Goal: Use online tool/utility: Utilize a website feature to perform a specific function

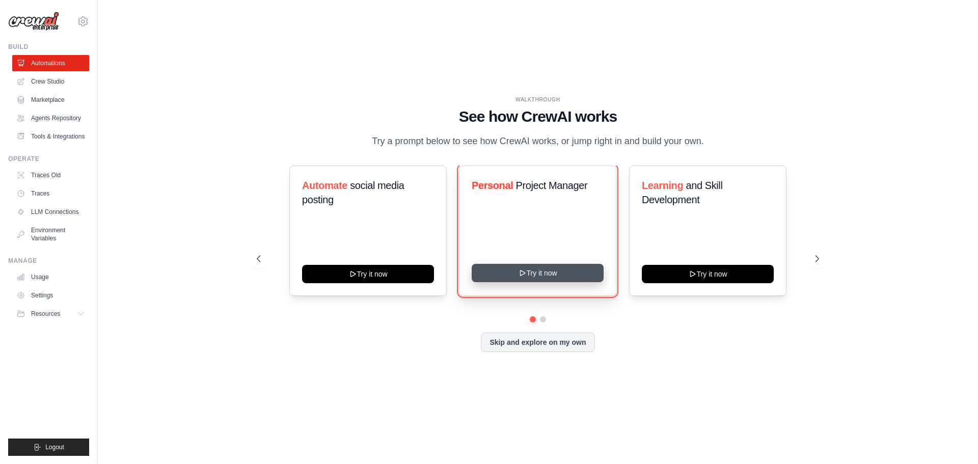
click at [534, 270] on button "Try it now" at bounding box center [538, 273] width 132 height 18
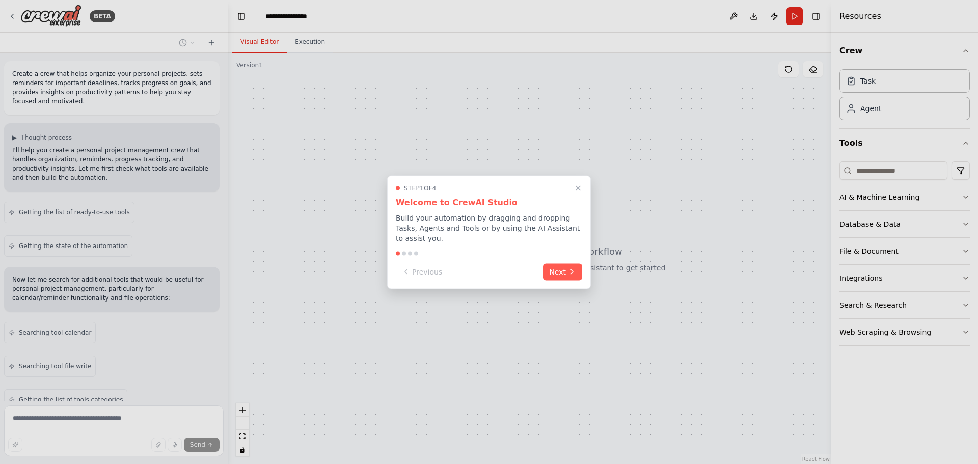
scroll to position [85, 0]
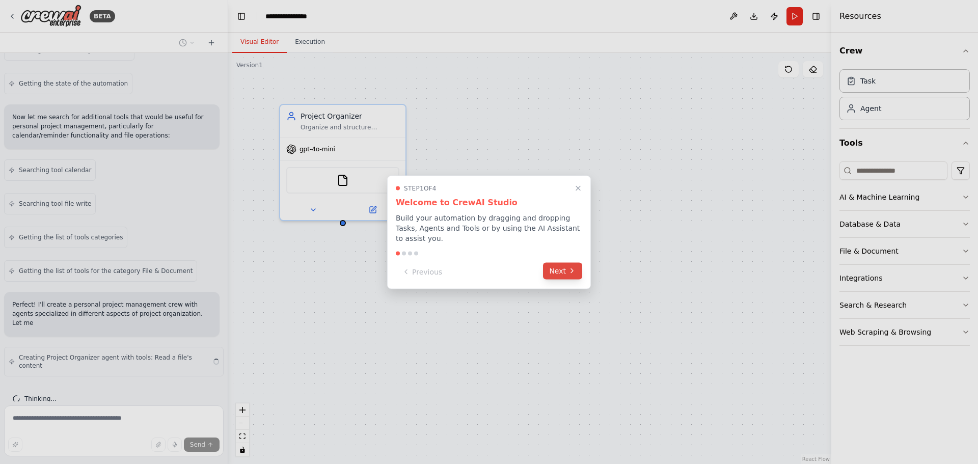
click at [553, 270] on button "Next" at bounding box center [562, 270] width 39 height 17
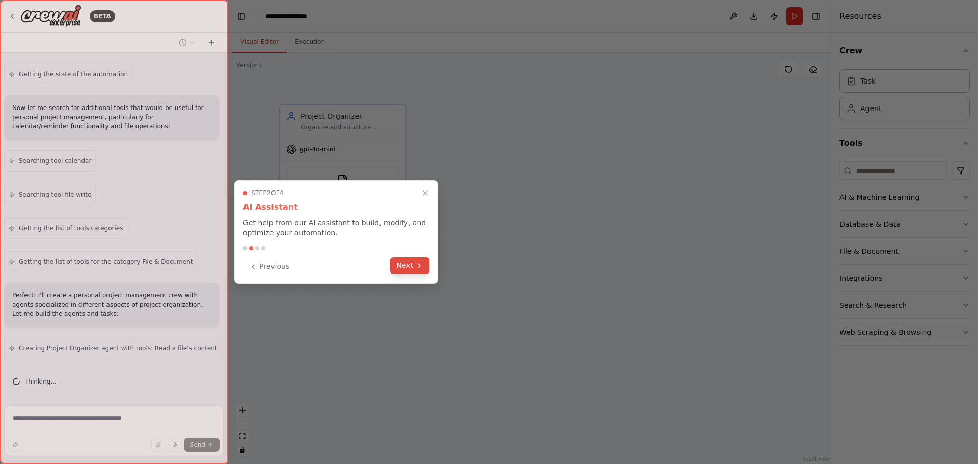
click at [420, 262] on icon at bounding box center [419, 266] width 8 height 8
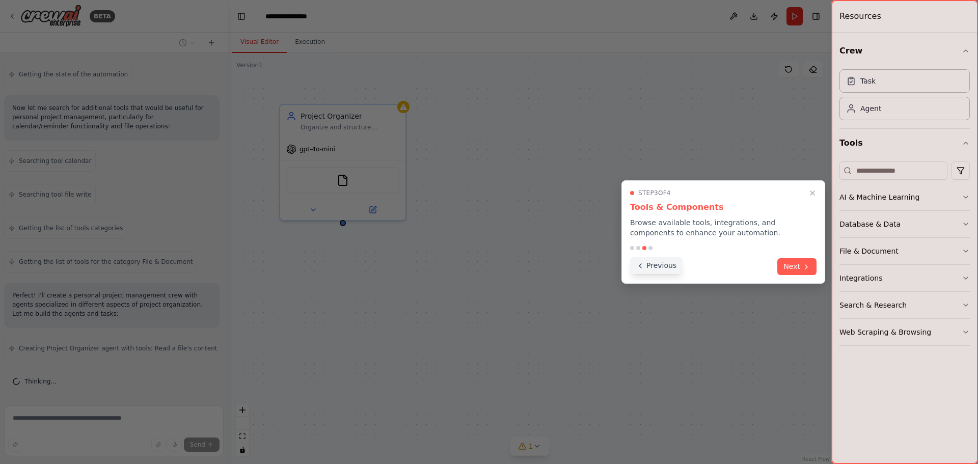
click at [645, 265] on button "Previous" at bounding box center [656, 265] width 52 height 17
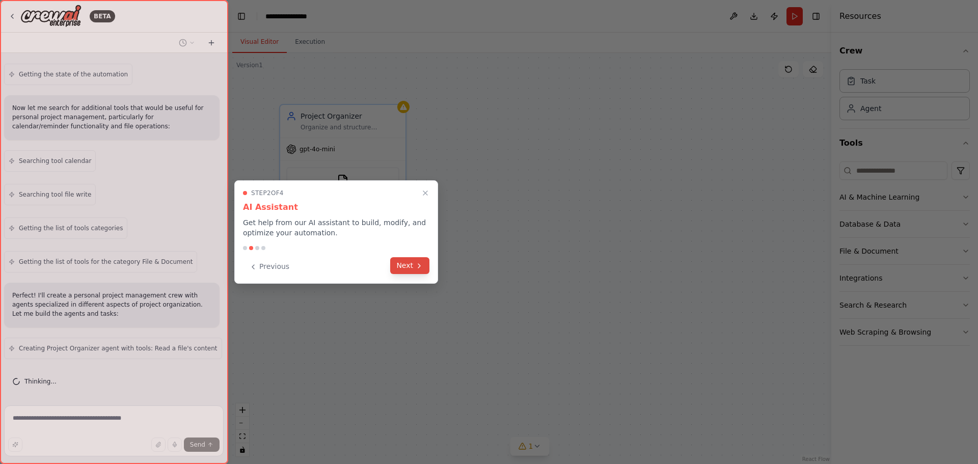
click at [411, 264] on button "Next" at bounding box center [409, 265] width 39 height 17
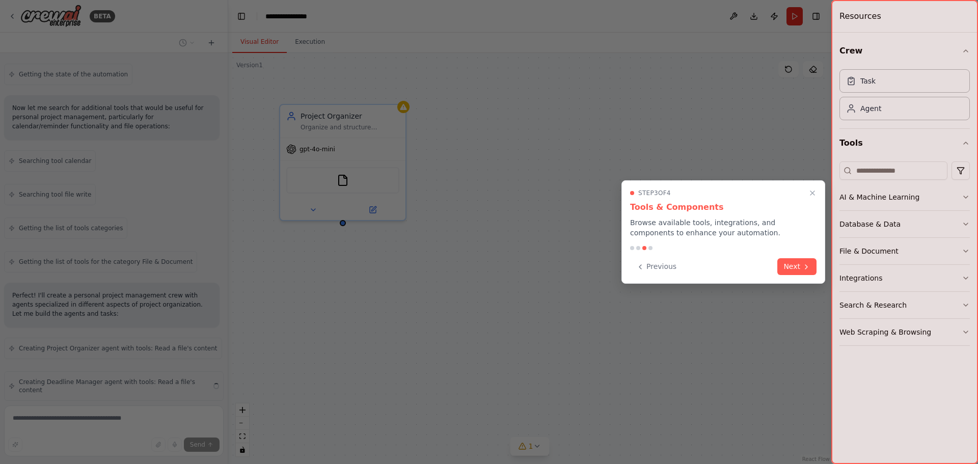
scroll to position [205, 0]
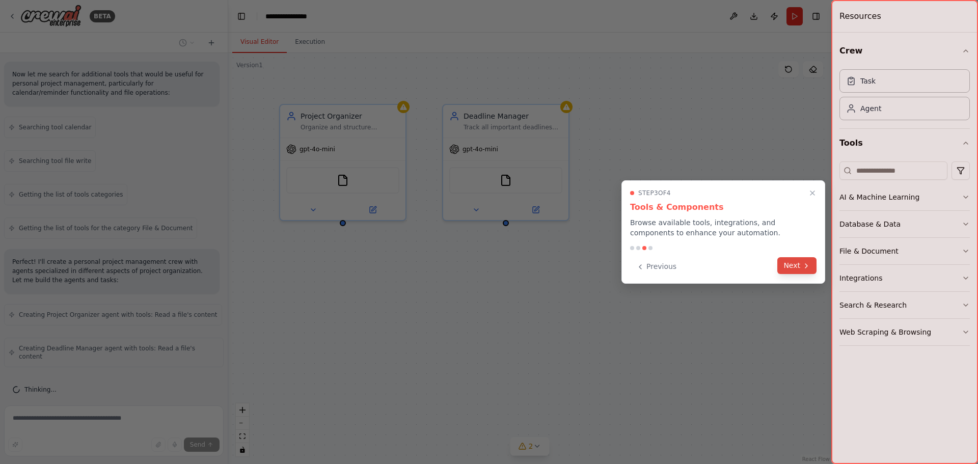
click at [786, 261] on button "Next" at bounding box center [796, 265] width 39 height 17
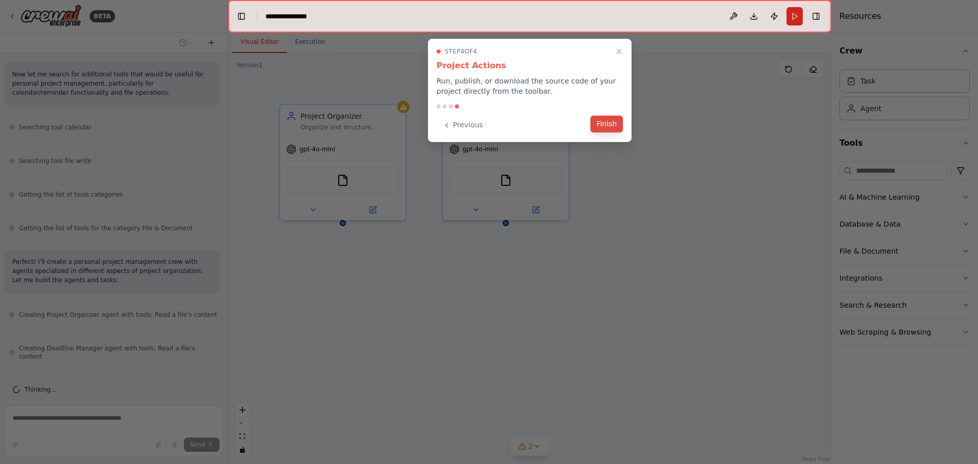
click at [611, 124] on button "Finish" at bounding box center [606, 124] width 33 height 17
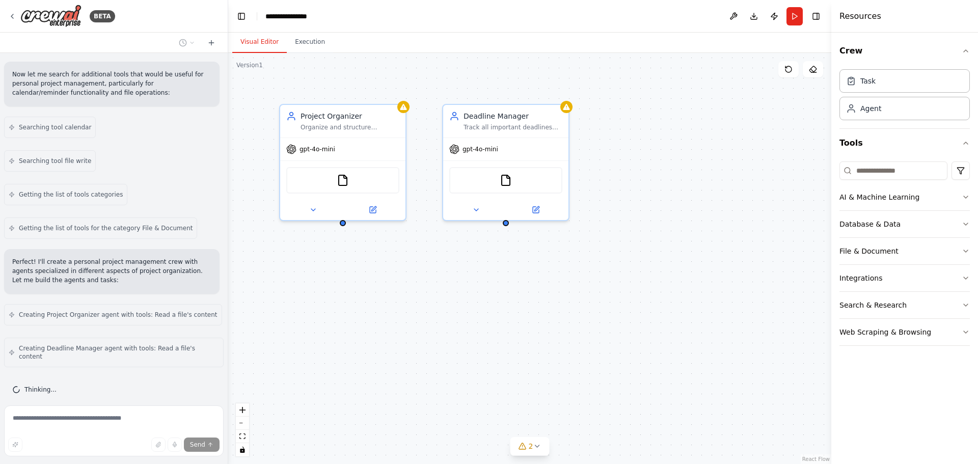
scroll to position [239, 0]
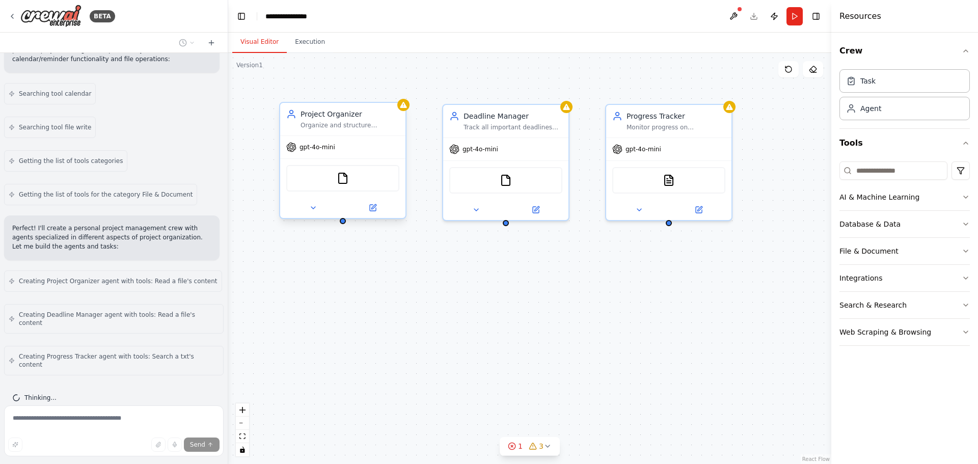
click at [379, 154] on div "gpt-4o-mini" at bounding box center [342, 147] width 125 height 22
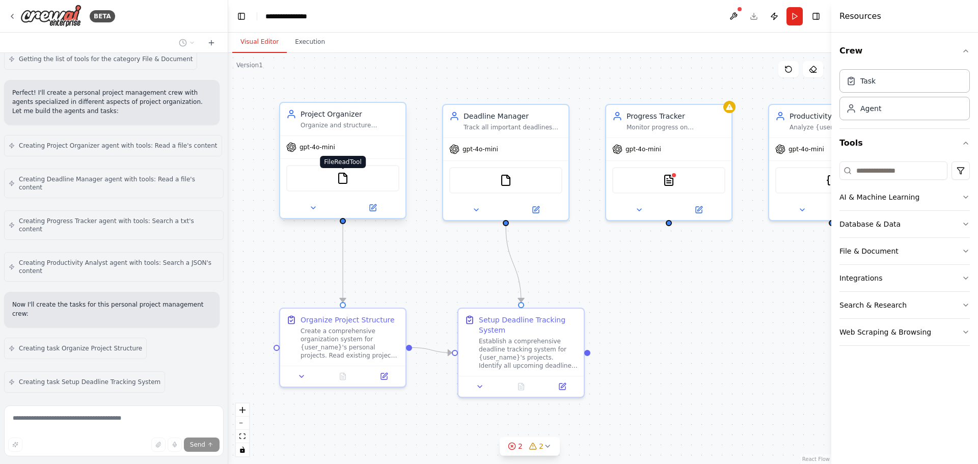
scroll to position [408, 0]
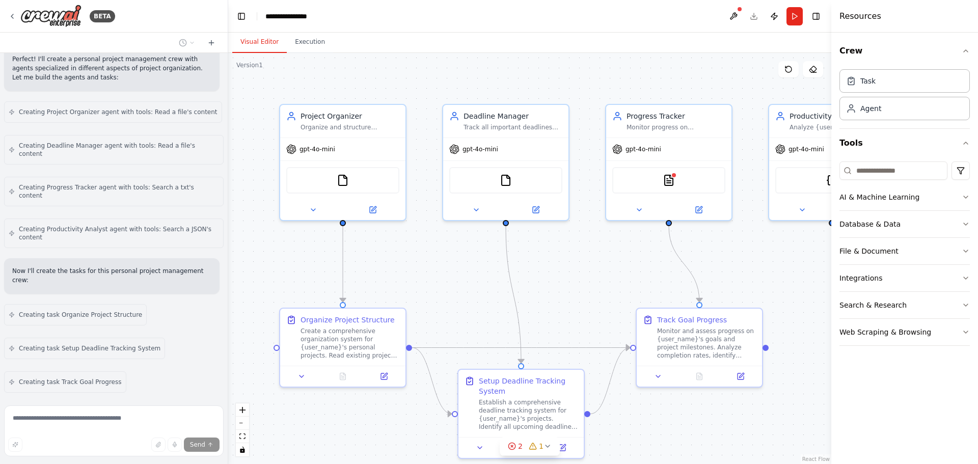
click at [160, 258] on div "Now I'll create the tasks for this personal project management crew:" at bounding box center [111, 276] width 215 height 36
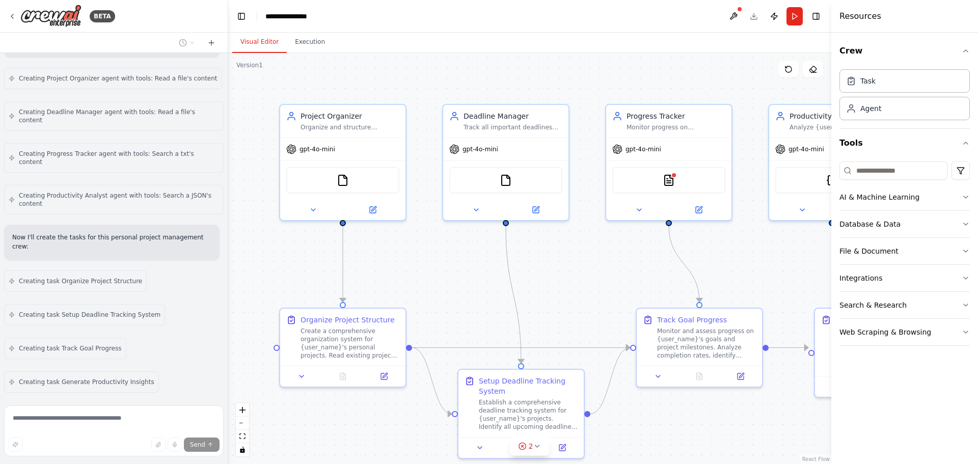
scroll to position [510, 0]
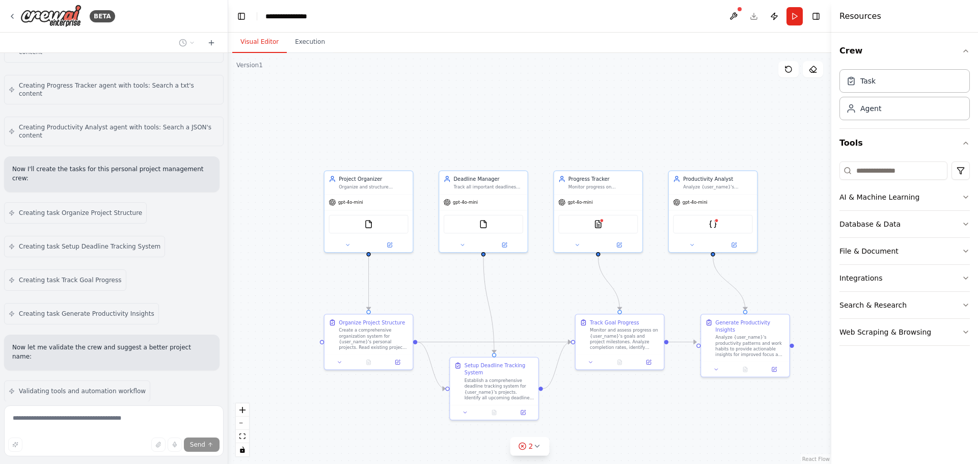
drag, startPoint x: 435, startPoint y: 332, endPoint x: 397, endPoint y: 289, distance: 57.7
click at [397, 289] on div ".deletable-edge-delete-btn { width: 20px; height: 20px; border: 0px solid #ffff…" at bounding box center [529, 258] width 603 height 411
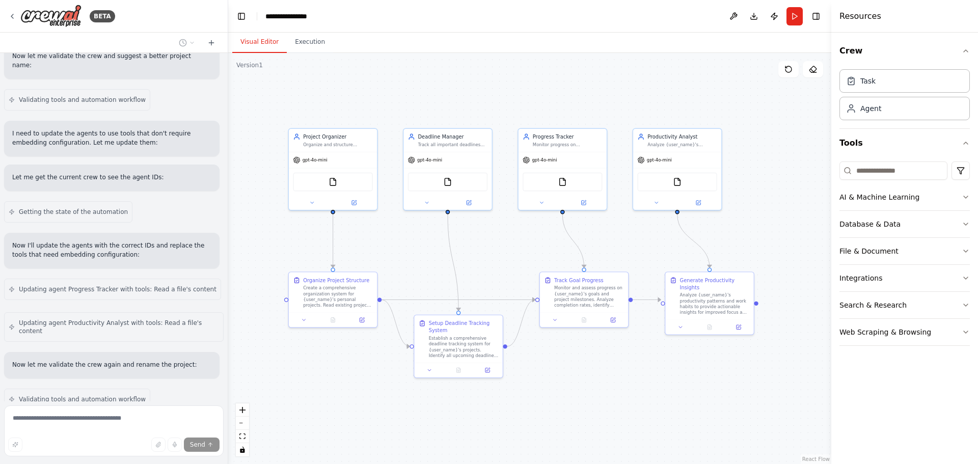
scroll to position [835, 0]
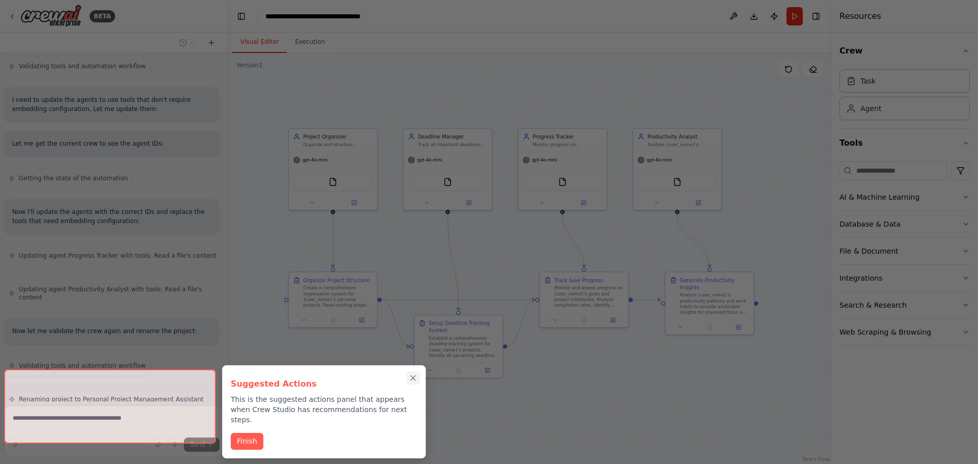
click at [414, 378] on icon "Close walkthrough" at bounding box center [413, 378] width 5 height 5
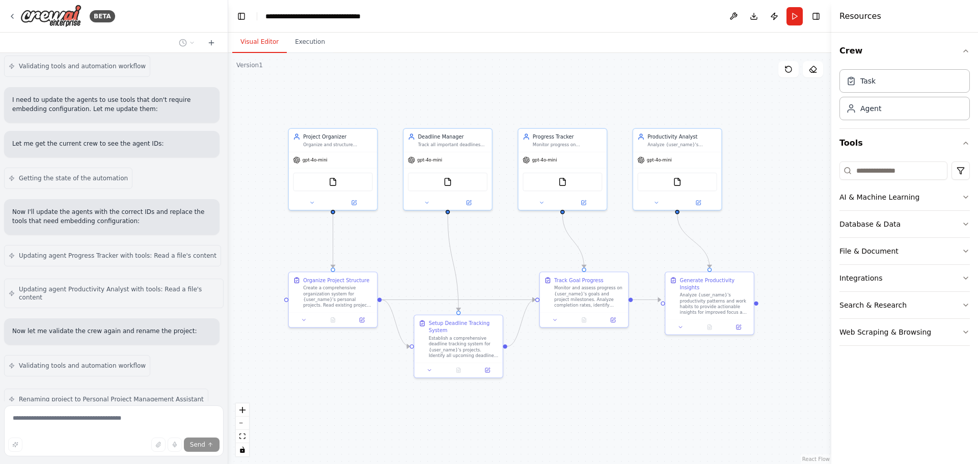
scroll to position [917, 0]
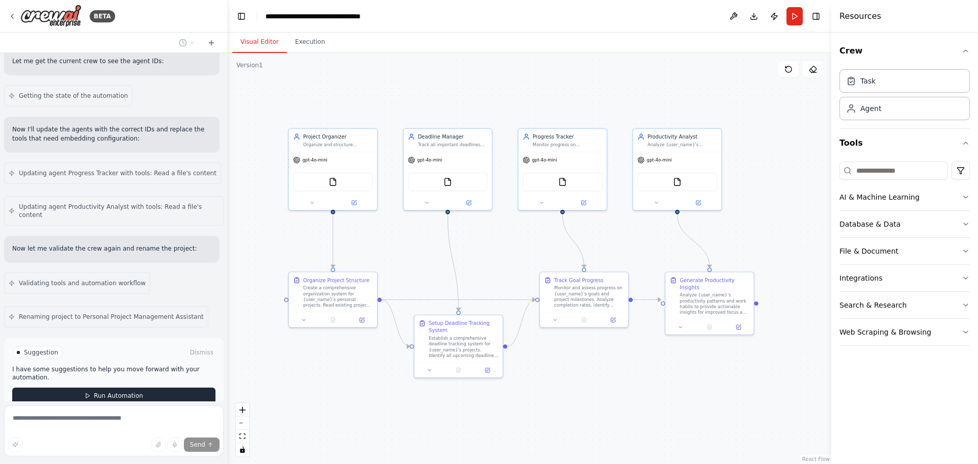
click at [94, 392] on span "Run Automation" at bounding box center [118, 396] width 49 height 8
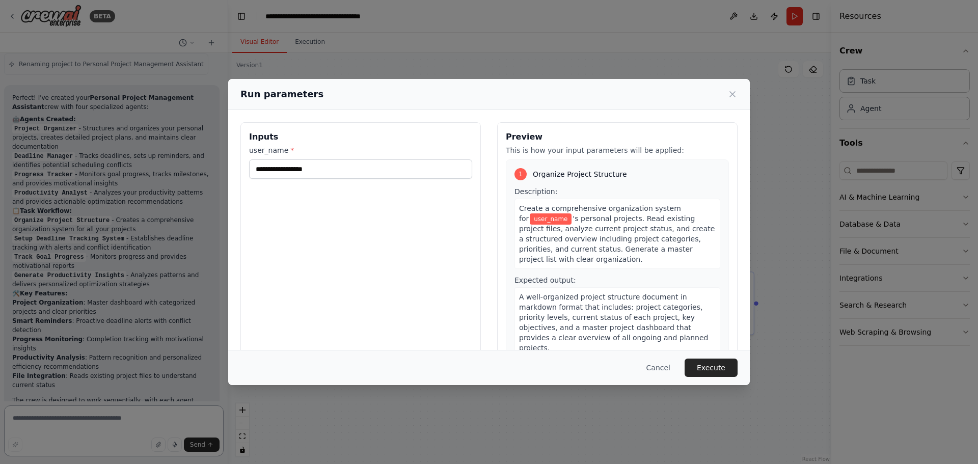
scroll to position [1179, 0]
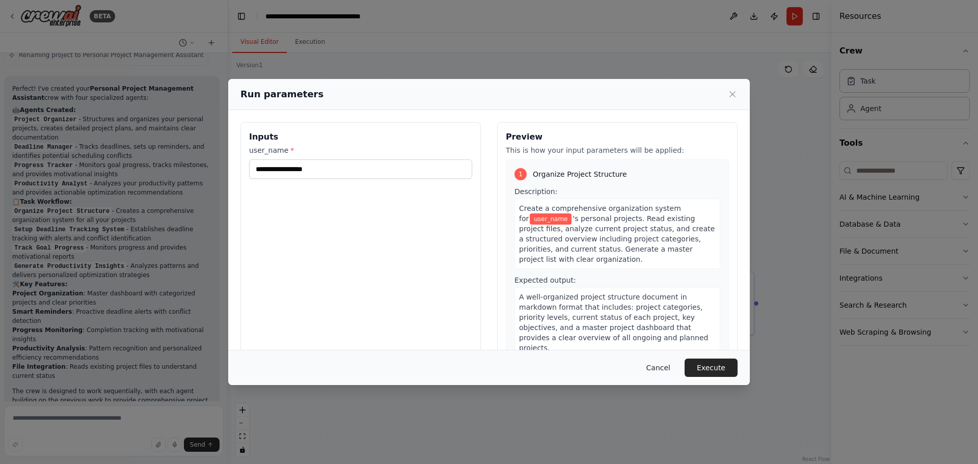
click at [672, 368] on button "Cancel" at bounding box center [658, 368] width 40 height 18
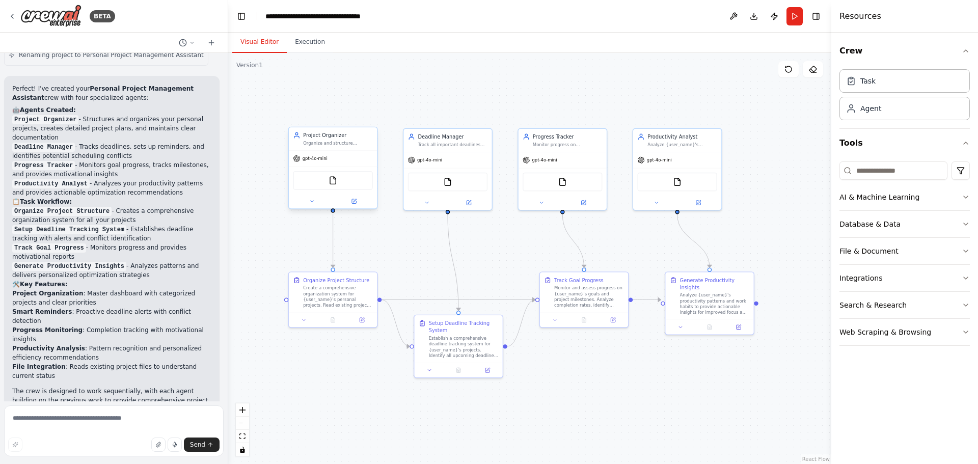
click at [362, 184] on div "FileReadTool" at bounding box center [332, 180] width 79 height 19
click at [331, 183] on img at bounding box center [332, 180] width 9 height 9
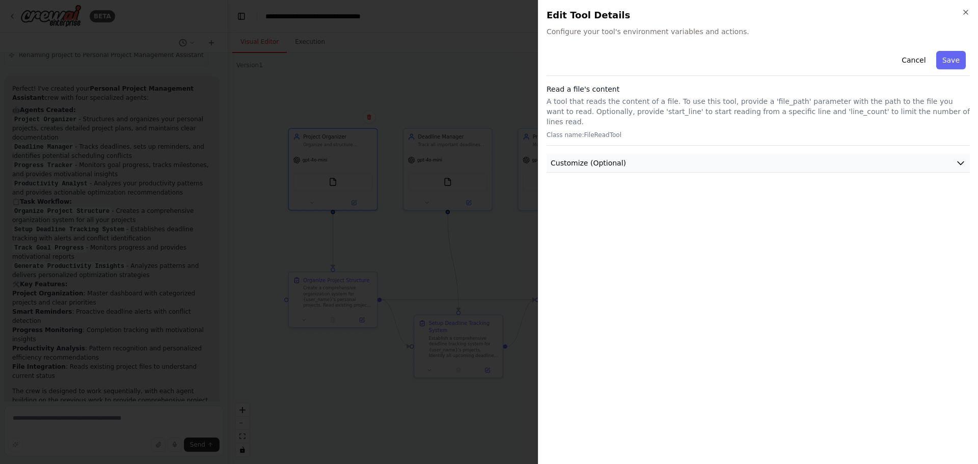
click at [583, 158] on span "Customize (Optional)" at bounding box center [588, 163] width 75 height 10
click at [910, 62] on button "Cancel" at bounding box center [913, 60] width 36 height 18
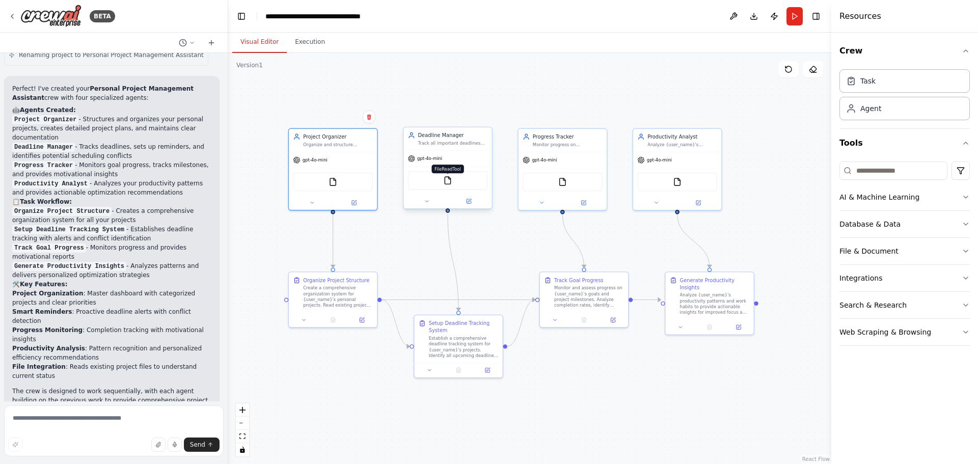
click at [449, 177] on img at bounding box center [448, 180] width 9 height 9
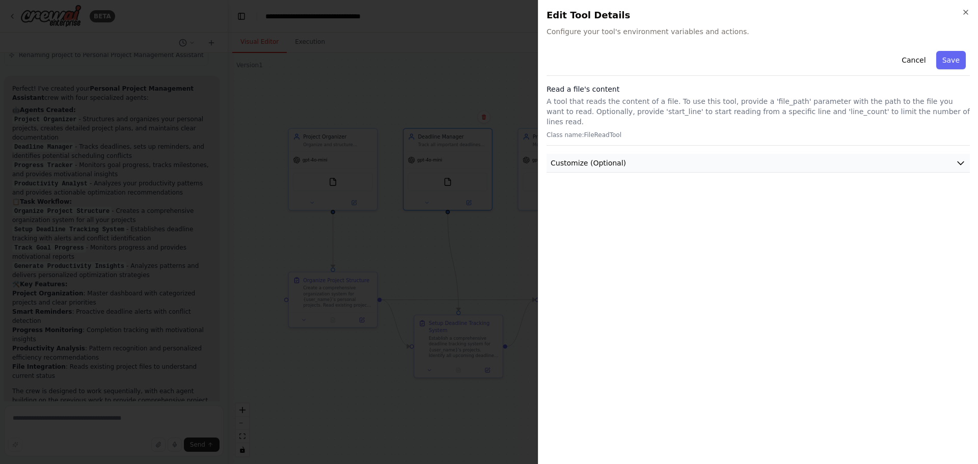
click at [580, 158] on span "Customize (Optional)" at bounding box center [588, 163] width 75 height 10
click at [914, 55] on button "Cancel" at bounding box center [913, 60] width 36 height 18
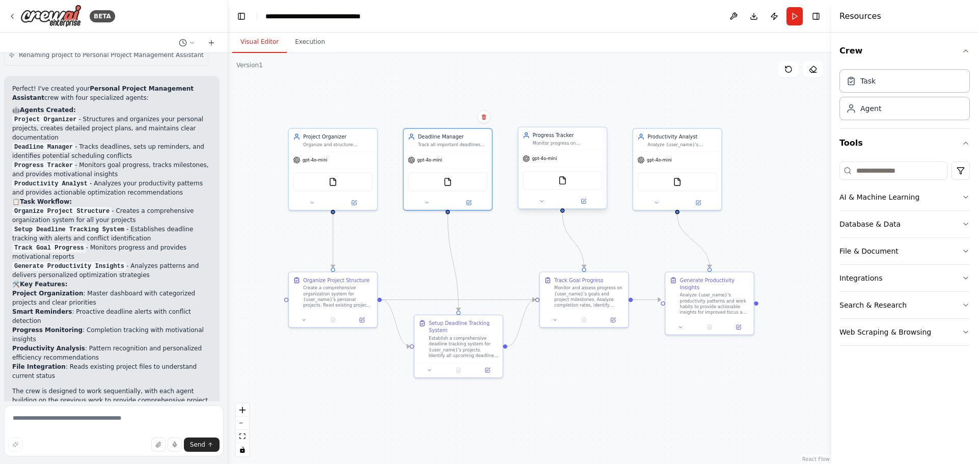
click at [581, 147] on div "Progress Tracker Monitor progress on {user_name}'s goals and projects, identify…" at bounding box center [562, 138] width 88 height 23
click at [562, 184] on img at bounding box center [562, 180] width 9 height 9
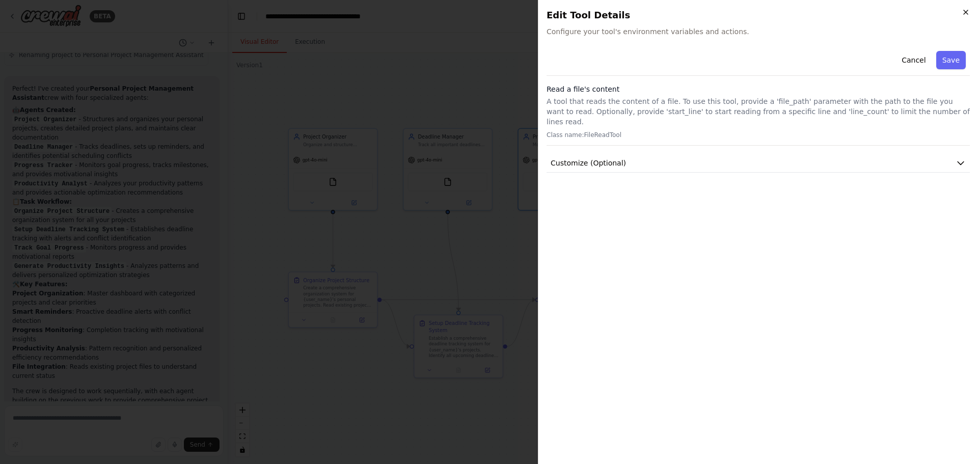
click at [968, 10] on icon "button" at bounding box center [966, 12] width 8 height 8
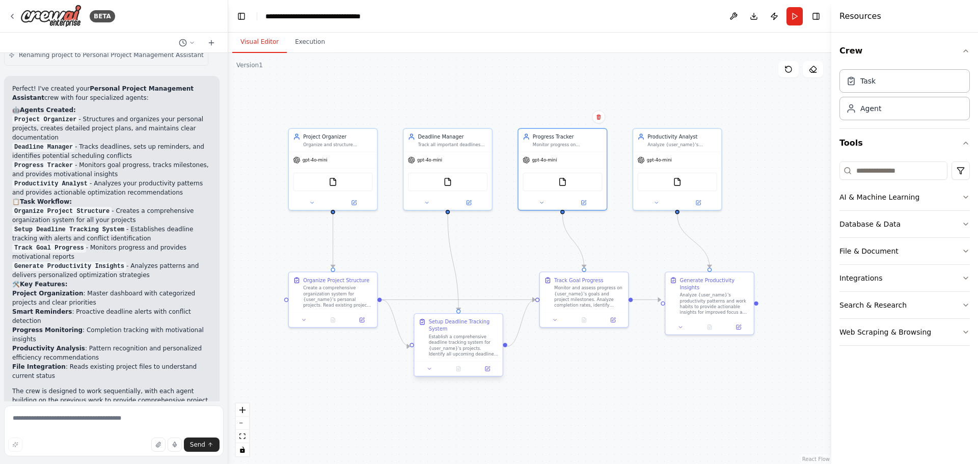
click at [458, 343] on div "Establish a comprehensive deadline tracking system for {user_name}'s projects. …" at bounding box center [464, 345] width 70 height 23
click at [876, 110] on div "Agent" at bounding box center [870, 108] width 21 height 10
click at [883, 193] on div "AI & Machine Learning" at bounding box center [879, 197] width 80 height 10
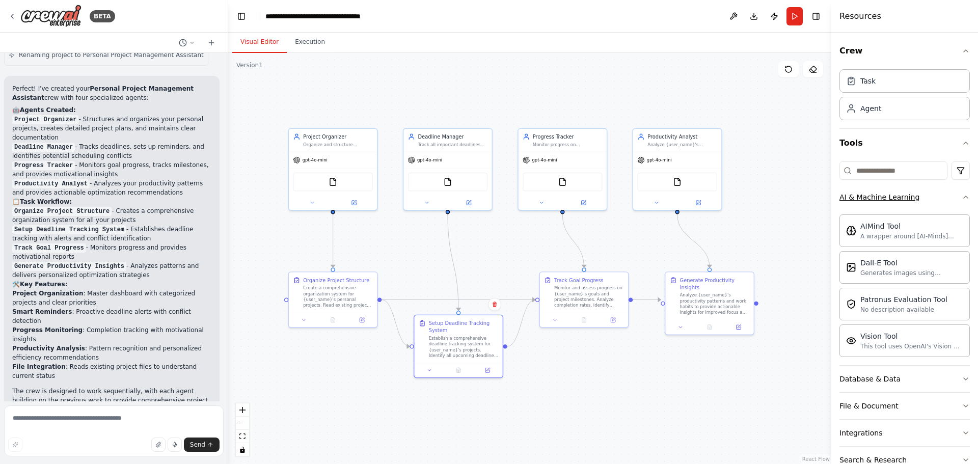
click at [897, 202] on button "AI & Machine Learning" at bounding box center [904, 197] width 130 height 26
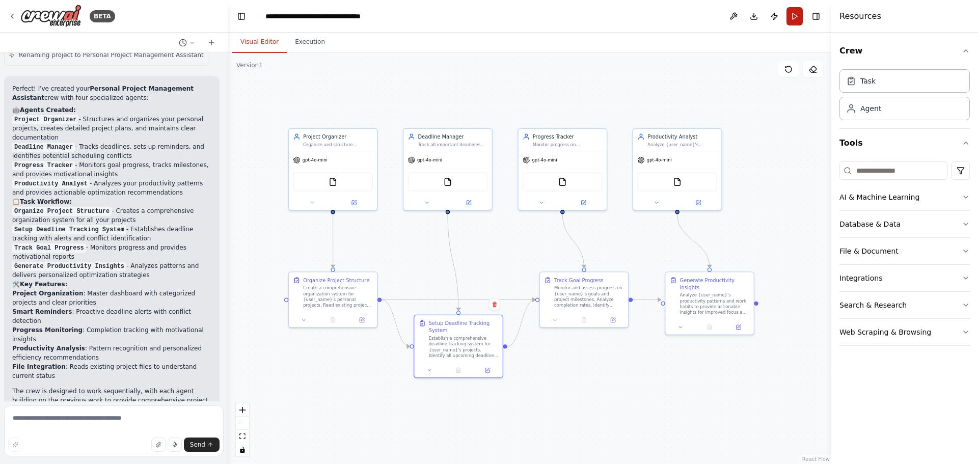
click at [792, 19] on button "Run" at bounding box center [794, 16] width 16 height 18
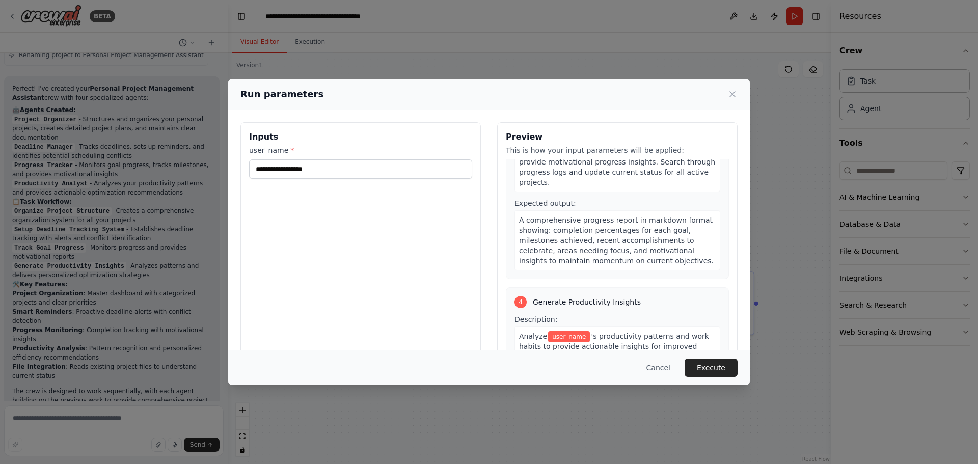
scroll to position [595, 0]
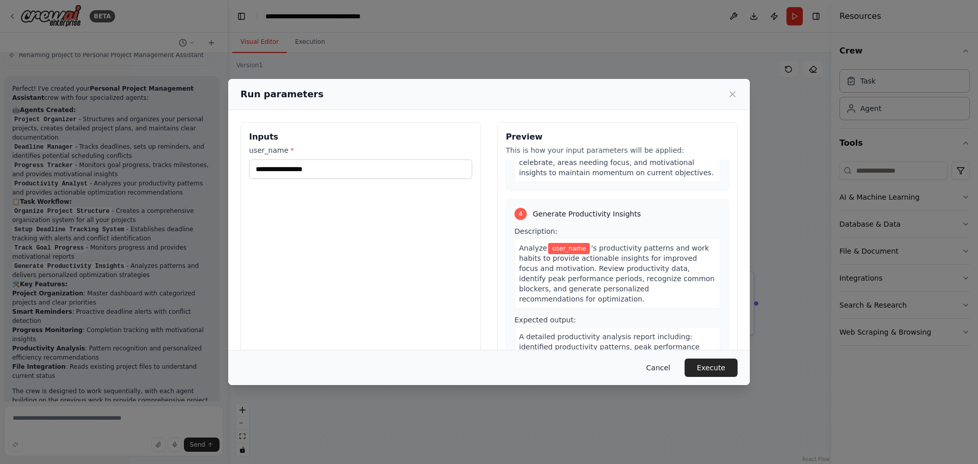
click at [664, 371] on button "Cancel" at bounding box center [658, 368] width 40 height 18
